Goal: Information Seeking & Learning: Learn about a topic

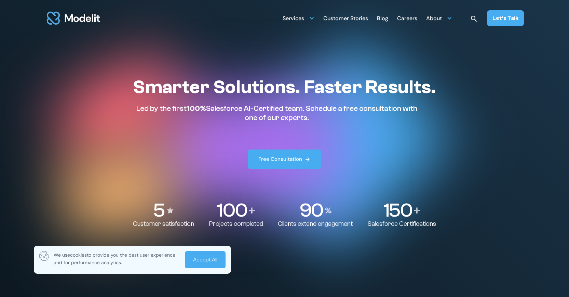
click at [203, 262] on link "Accept All" at bounding box center [205, 259] width 41 height 17
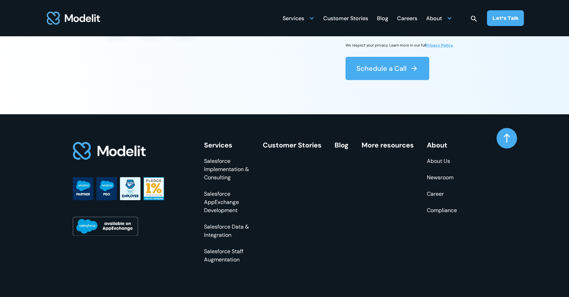
scroll to position [2669, 0]
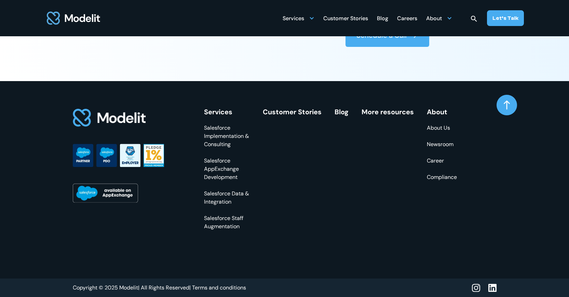
click at [437, 128] on link "About Us" at bounding box center [442, 128] width 30 height 8
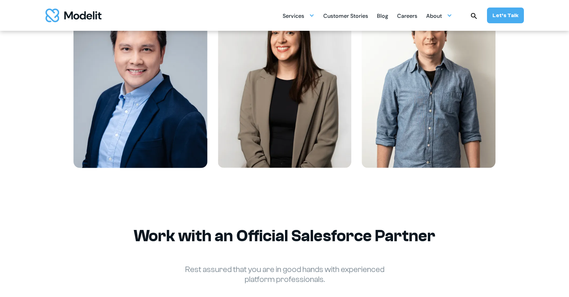
scroll to position [899, 0]
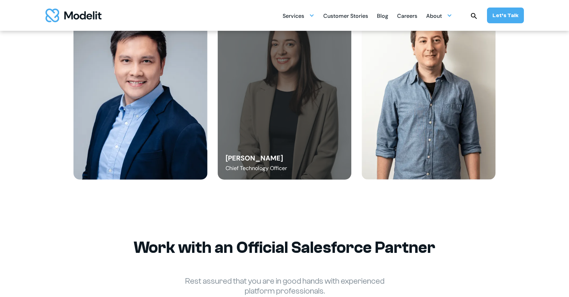
click at [277, 136] on div "Angelica Buffa Chief Technology Officer" at bounding box center [285, 95] width 134 height 170
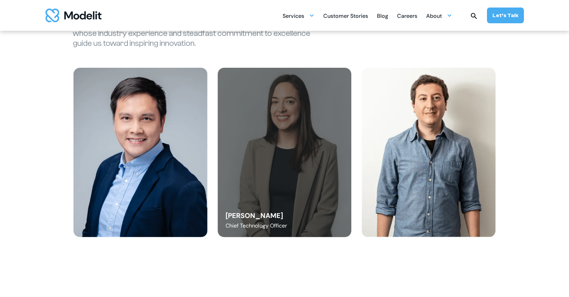
scroll to position [801, 0]
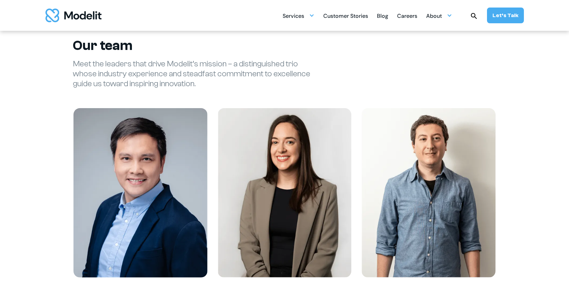
click at [108, 49] on h2 "Our team" at bounding box center [285, 45] width 424 height 16
click at [439, 12] on div "About" at bounding box center [434, 16] width 16 height 13
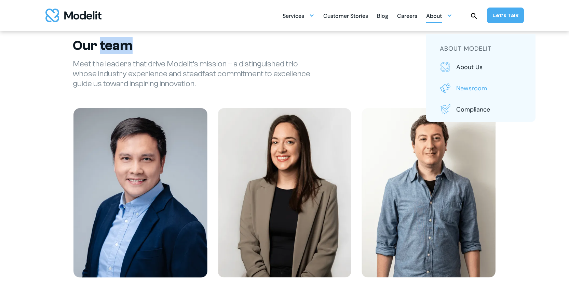
click at [467, 85] on p "Newsroom" at bounding box center [490, 88] width 66 height 9
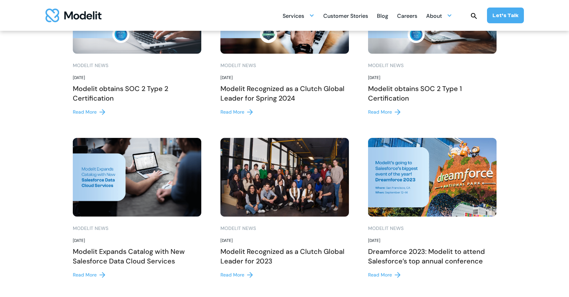
scroll to position [332, 0]
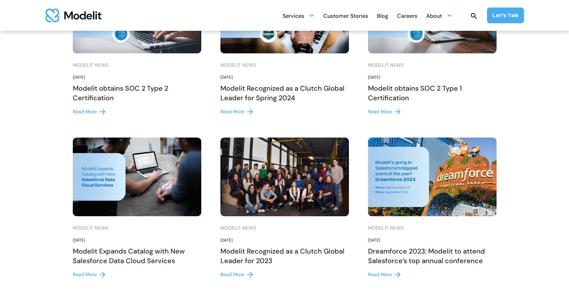
click at [266, 187] on img at bounding box center [285, 176] width 129 height 79
click at [236, 274] on div "Read More" at bounding box center [233, 274] width 24 height 7
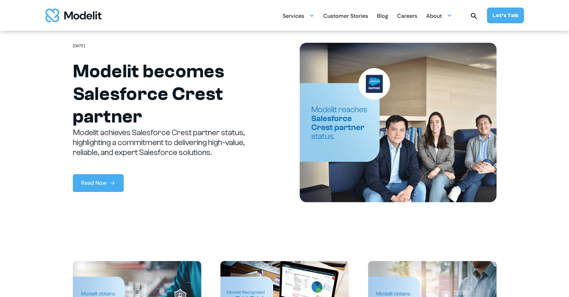
scroll to position [0, 0]
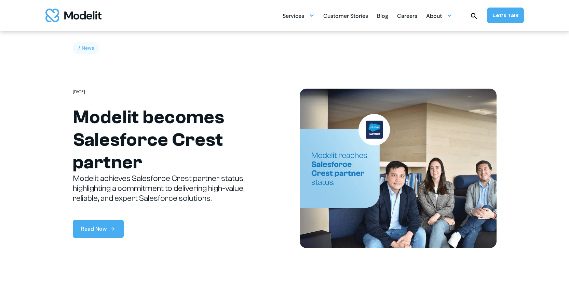
click at [351, 16] on div "Customer Stories" at bounding box center [345, 16] width 45 height 13
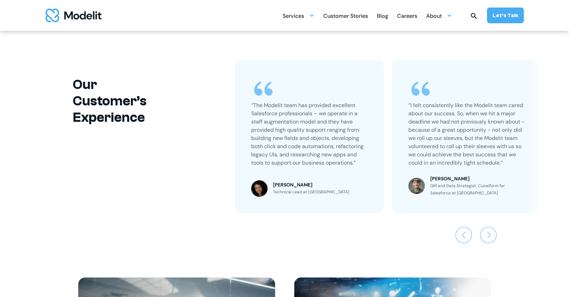
scroll to position [418, 0]
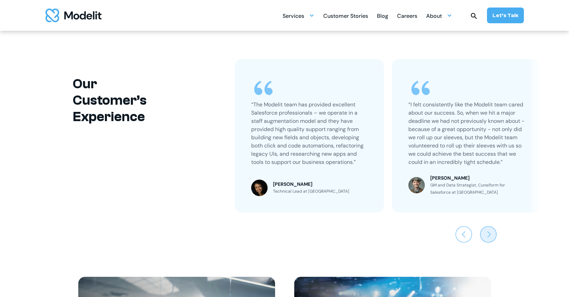
click at [492, 234] on img "Next slide" at bounding box center [488, 234] width 16 height 16
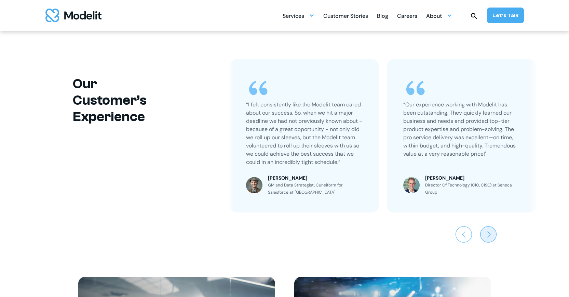
click at [492, 234] on img "Next slide" at bounding box center [488, 234] width 16 height 16
click at [486, 233] on img "Next slide" at bounding box center [488, 234] width 16 height 16
click at [466, 233] on img "Previous slide" at bounding box center [464, 234] width 16 height 16
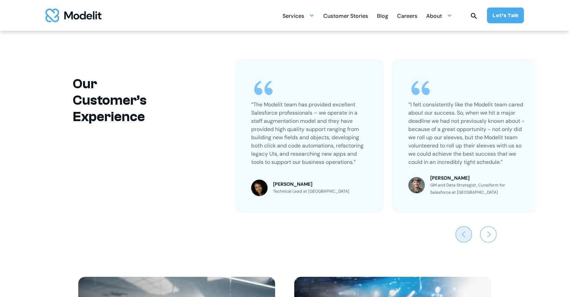
click at [466, 233] on img "Previous slide" at bounding box center [464, 234] width 16 height 16
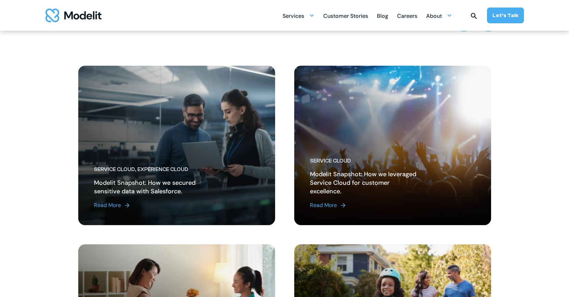
scroll to position [628, 0]
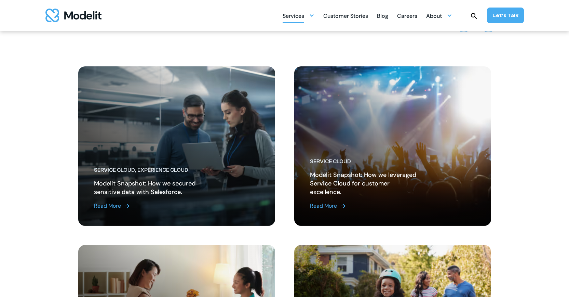
click at [297, 17] on div "Services" at bounding box center [294, 16] width 22 height 13
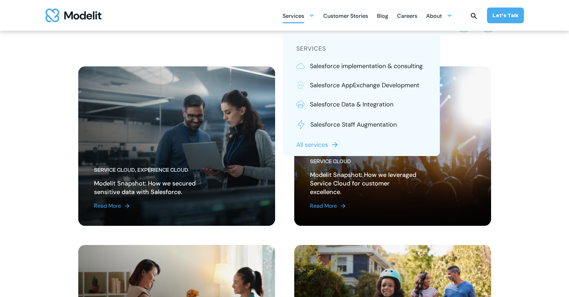
click at [336, 12] on div "Customer Stories" at bounding box center [345, 16] width 45 height 13
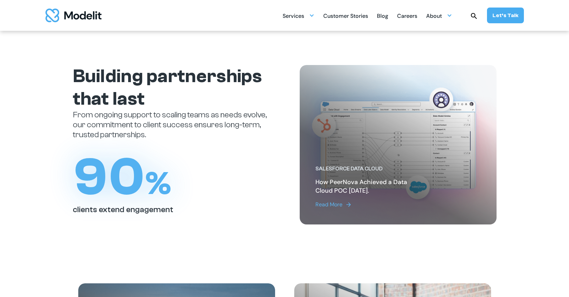
click at [388, 18] on div "Blog" at bounding box center [382, 16] width 11 height 13
